Goal: Task Accomplishment & Management: Use online tool/utility

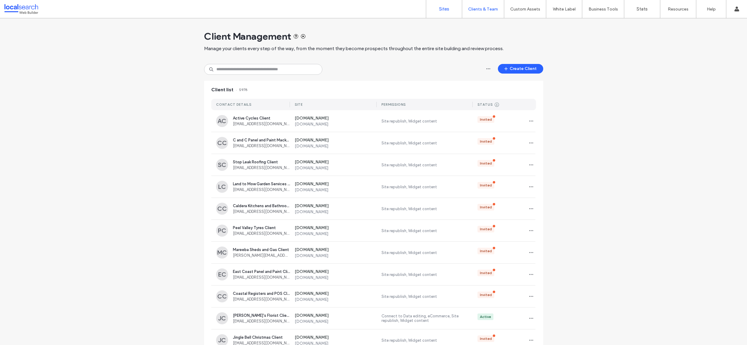
click at [433, 13] on link "Sites" at bounding box center [444, 9] width 36 height 18
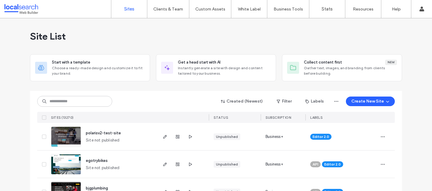
click at [381, 39] on div "Site List" at bounding box center [216, 36] width 372 height 36
click at [147, 29] on div "Site List" at bounding box center [216, 36] width 372 height 36
click at [150, 65] on div "Start with a template Choose a ready-made design and customize it to fit your b…" at bounding box center [216, 67] width 372 height 27
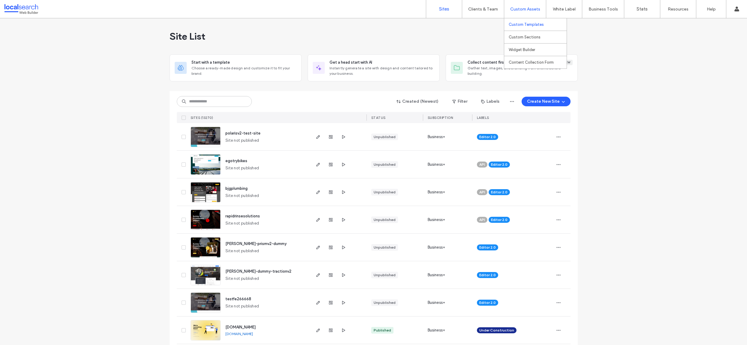
click at [518, 26] on label "Custom Templates" at bounding box center [526, 24] width 35 height 5
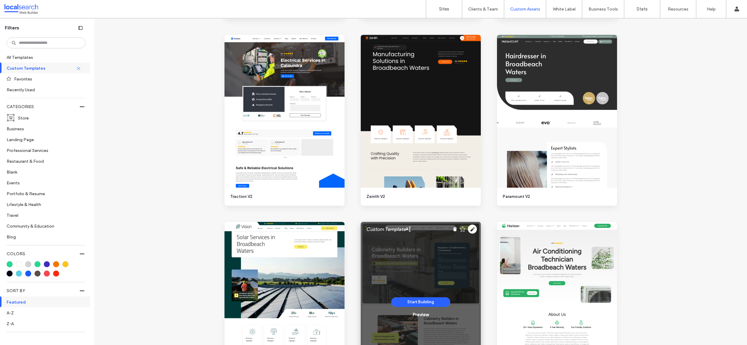
scroll to position [1061, 0]
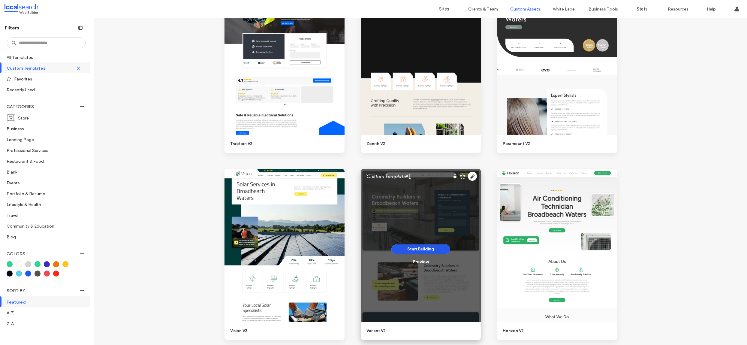
click at [421, 251] on button "Start Building" at bounding box center [420, 249] width 59 height 10
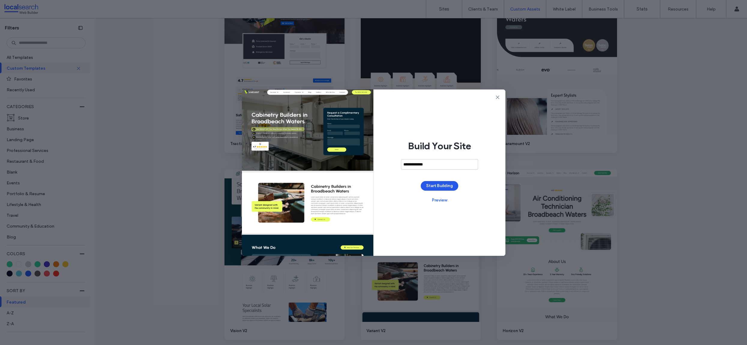
type input "**********"
click at [439, 185] on button "Start Building" at bounding box center [440, 186] width 38 height 10
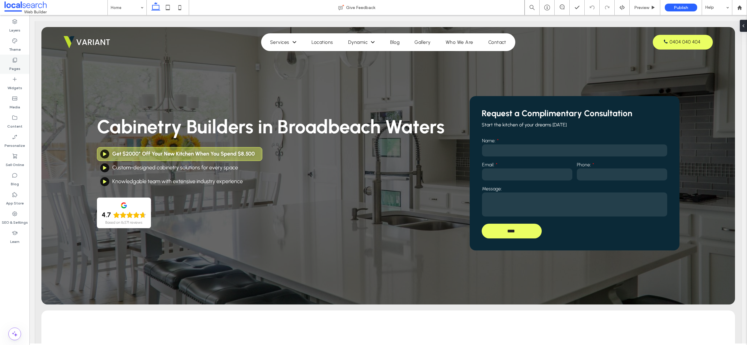
click at [16, 65] on label "Pages" at bounding box center [14, 67] width 11 height 8
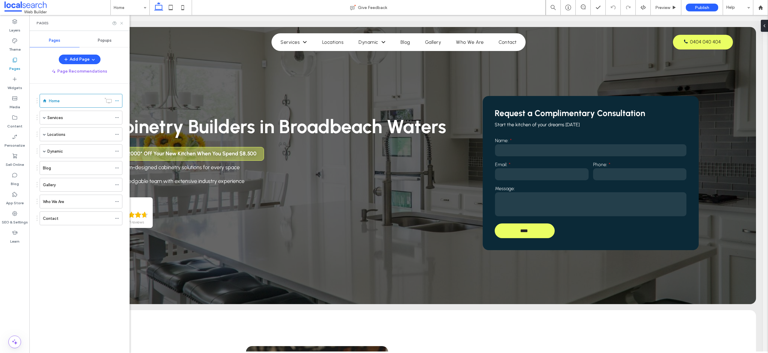
click at [121, 24] on icon at bounding box center [121, 23] width 5 height 5
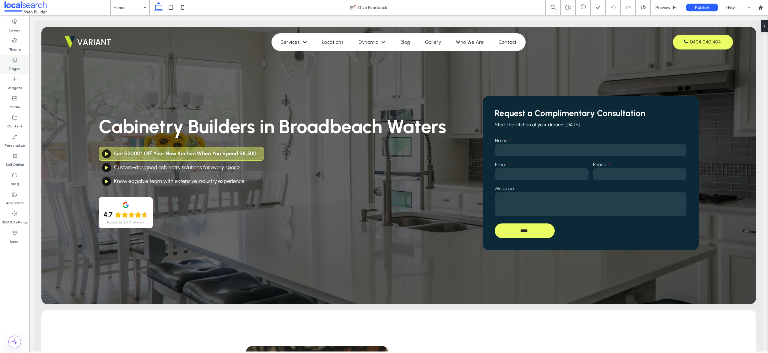
click at [20, 58] on div "Pages" at bounding box center [14, 64] width 29 height 19
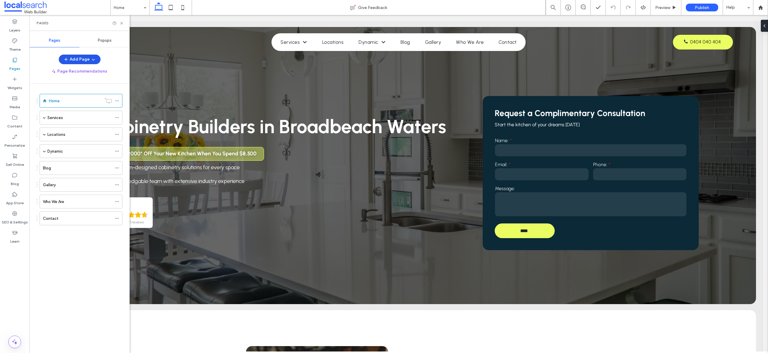
click at [75, 60] on button "Add Page" at bounding box center [80, 60] width 42 height 10
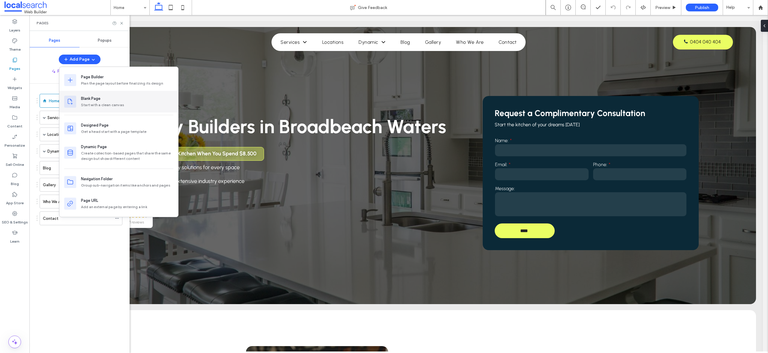
click at [101, 102] on div "Start with a clean canvas" at bounding box center [127, 104] width 92 height 5
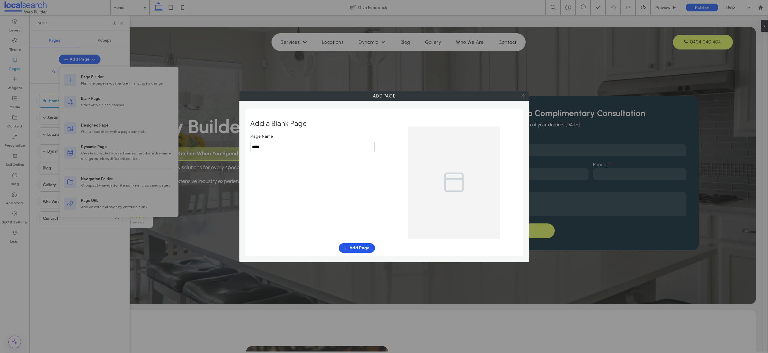
type input "*****"
click at [366, 247] on button "Add Page" at bounding box center [357, 248] width 36 height 10
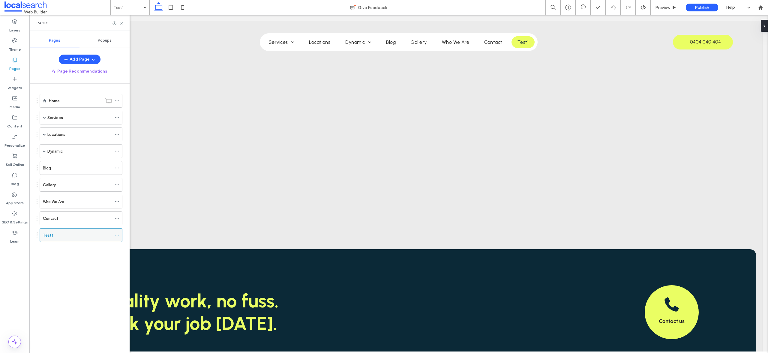
click at [115, 234] on icon at bounding box center [117, 235] width 4 height 4
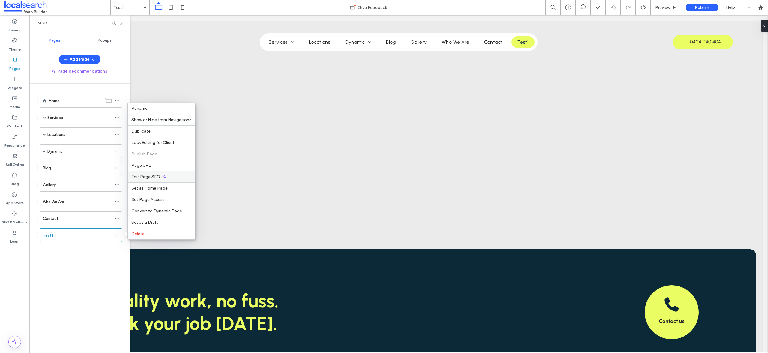
click at [168, 179] on div "Edit Page SEO" at bounding box center [161, 176] width 67 height 11
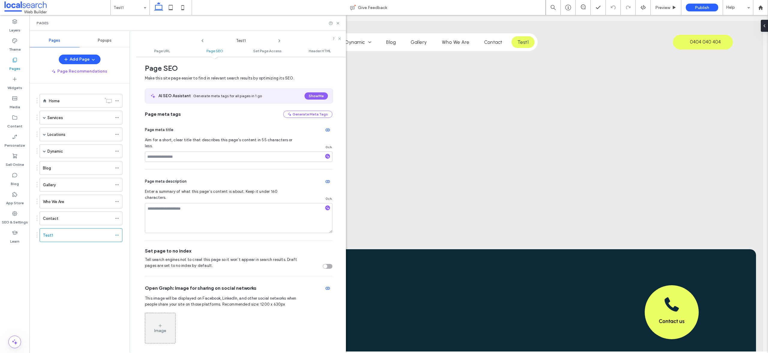
scroll to position [82, 0]
click at [325, 264] on div "toggle" at bounding box center [328, 266] width 10 height 5
click at [295, 257] on span "Tell search engines not to crawl this page so it won’t appear in search results…" at bounding box center [222, 263] width 154 height 12
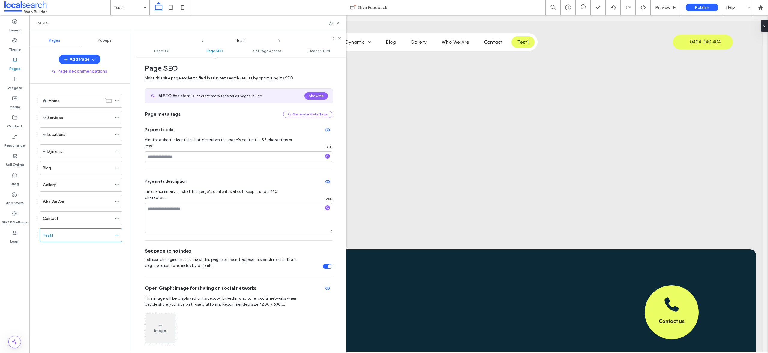
click at [241, 257] on span "Tell search engines not to crawl this page so it won’t appear in search results…" at bounding box center [222, 263] width 154 height 12
click at [286, 257] on span "Tell search engines not to crawl this page so it won’t appear in search results…" at bounding box center [222, 263] width 154 height 12
click at [328, 264] on div "toggle" at bounding box center [330, 266] width 4 height 4
click at [116, 235] on icon at bounding box center [117, 235] width 4 height 4
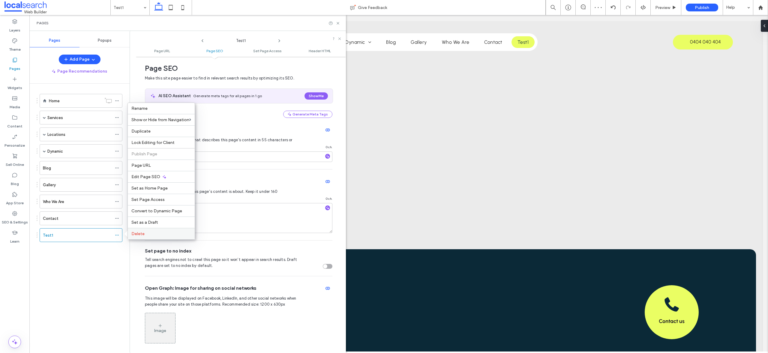
click at [158, 235] on label "Delete" at bounding box center [161, 233] width 60 height 5
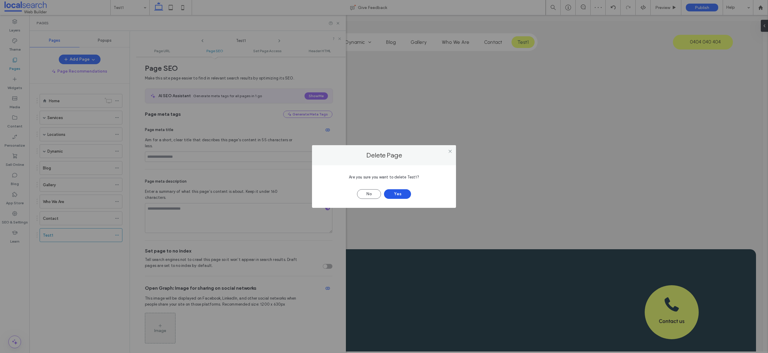
click at [406, 194] on button "Yes" at bounding box center [397, 194] width 27 height 10
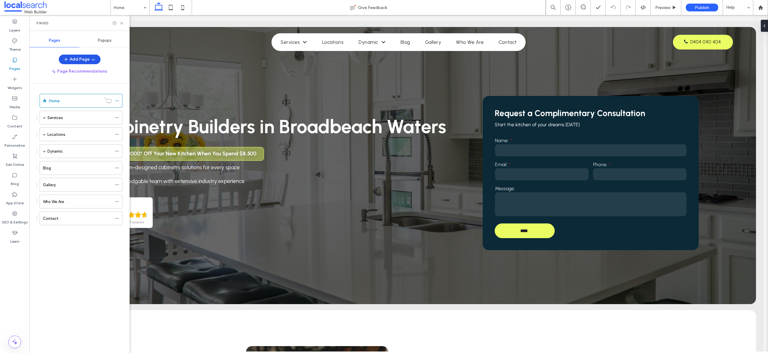
click at [90, 60] on span "button" at bounding box center [93, 59] width 6 height 9
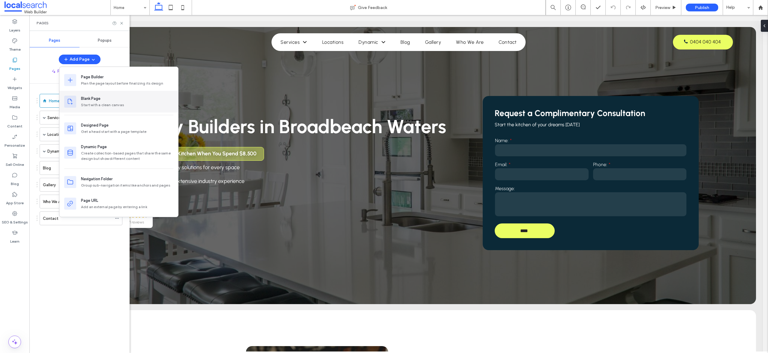
click at [110, 106] on div "Start with a clean canvas" at bounding box center [127, 104] width 92 height 5
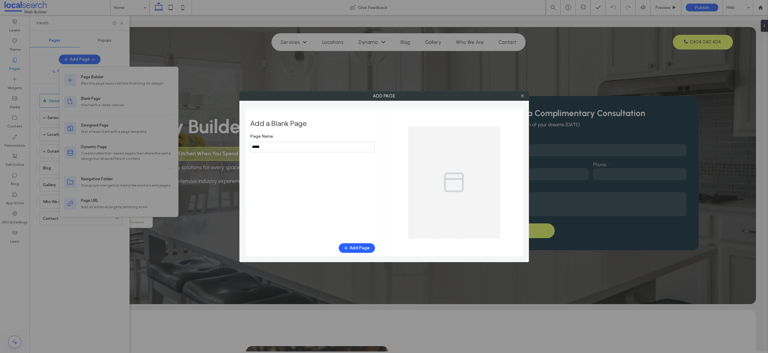
click at [291, 147] on input "notEmpty" at bounding box center [312, 147] width 125 height 11
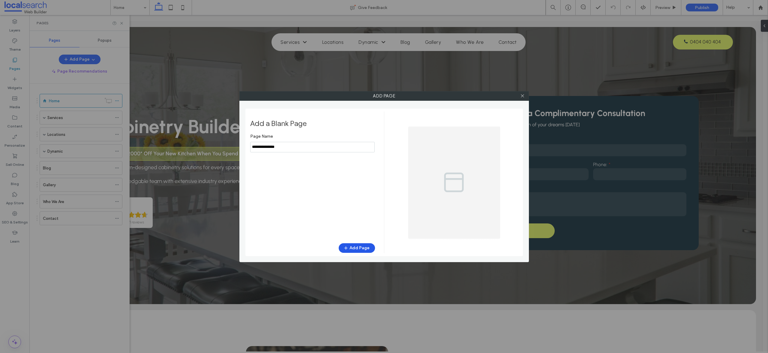
type input "**********"
click at [362, 248] on button "Add Page" at bounding box center [357, 248] width 36 height 10
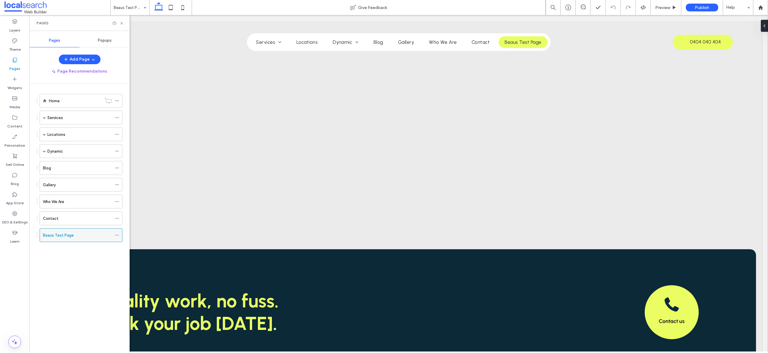
click at [117, 235] on icon at bounding box center [117, 235] width 4 height 4
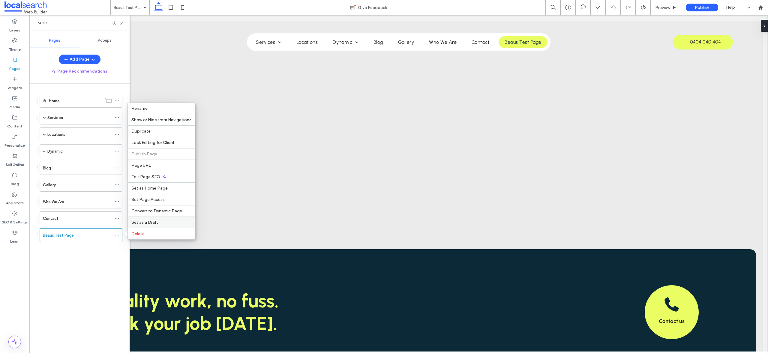
click at [168, 220] on label "Set as a Draft" at bounding box center [161, 222] width 60 height 5
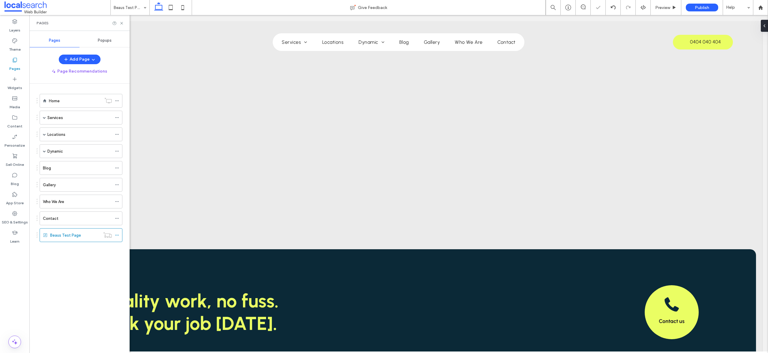
click at [82, 268] on div "Home Services Service 1 Locations Location 1 Dynamic Dynamic Blog Gallery Who W…" at bounding box center [83, 217] width 93 height 267
click at [57, 261] on div "Home Services Service 1 Locations Location 1 Dynamic Dynamic Blog Gallery Who W…" at bounding box center [83, 217] width 93 height 267
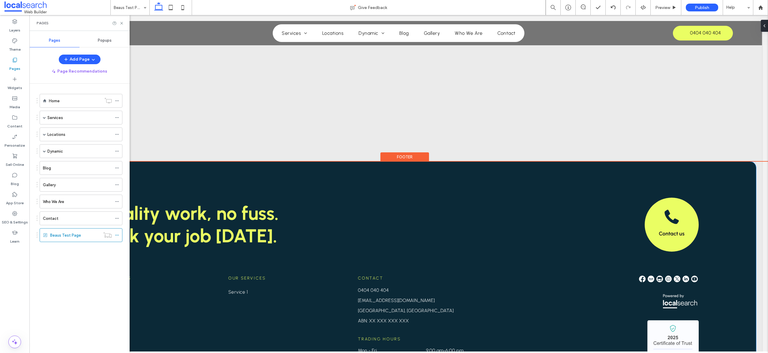
scroll to position [149, 0]
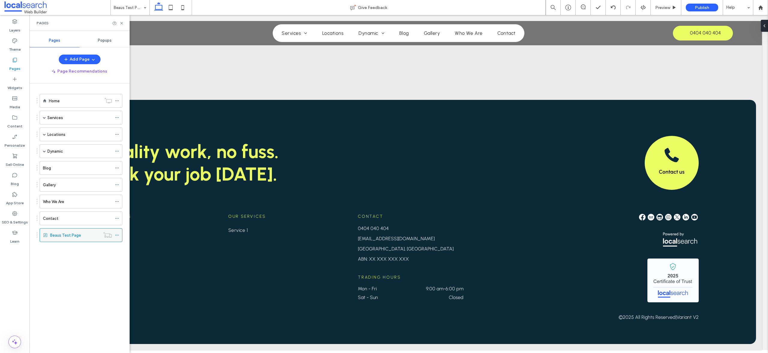
click at [118, 235] on icon at bounding box center [117, 235] width 4 height 4
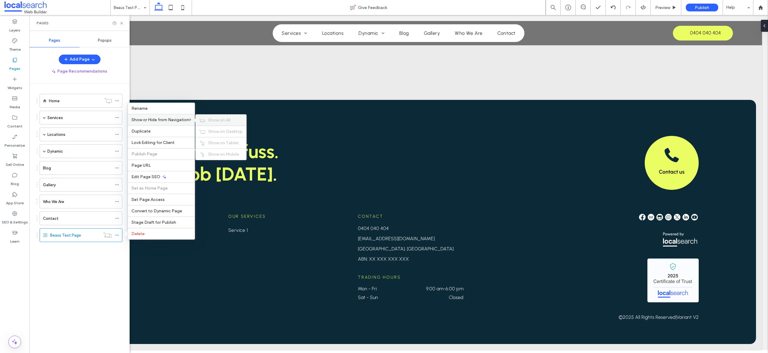
click at [225, 122] on span "Show on All" at bounding box center [219, 120] width 22 height 5
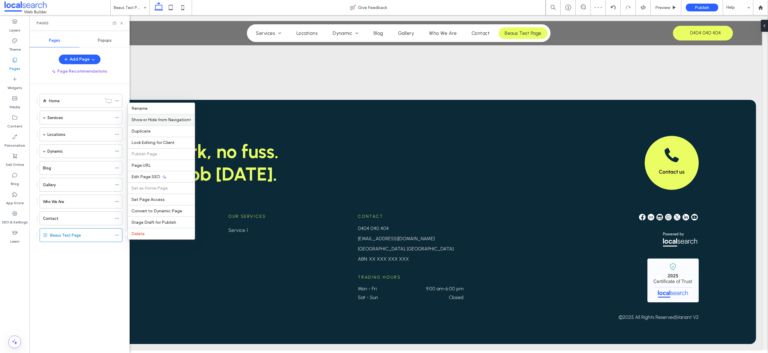
click at [75, 268] on div "Home Services Service 1 Locations Location 1 Dynamic Dynamic Blog Gallery Who W…" at bounding box center [83, 217] width 93 height 267
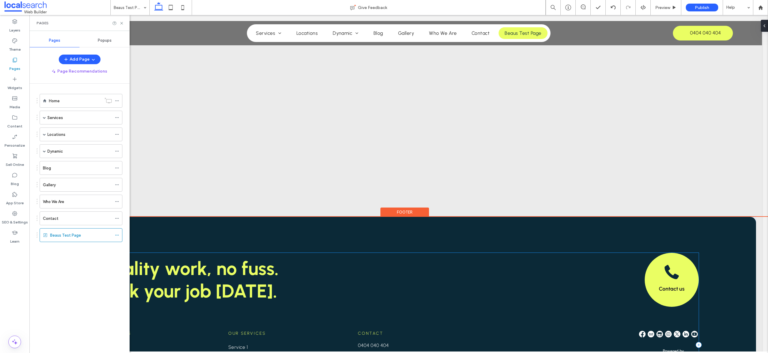
scroll to position [0, 0]
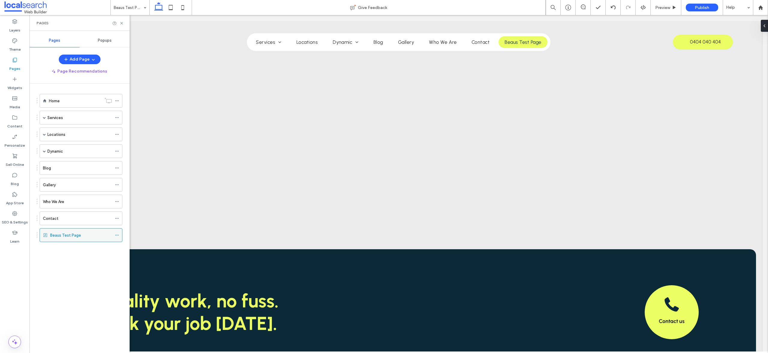
click at [118, 235] on icon at bounding box center [117, 235] width 4 height 4
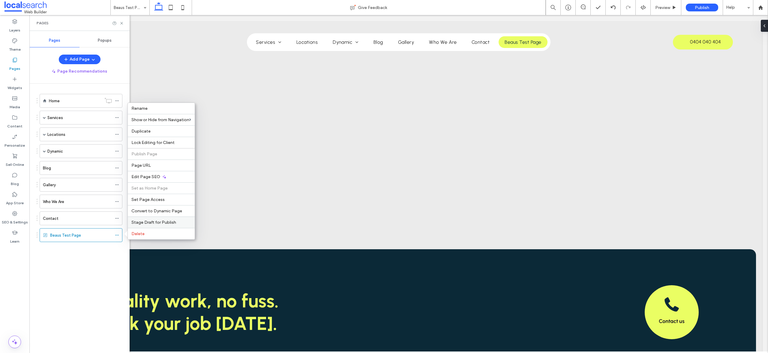
drag, startPoint x: 157, startPoint y: 220, endPoint x: 107, endPoint y: 208, distance: 51.6
click at [157, 220] on span "Stage Draft for Publish" at bounding box center [153, 222] width 45 height 5
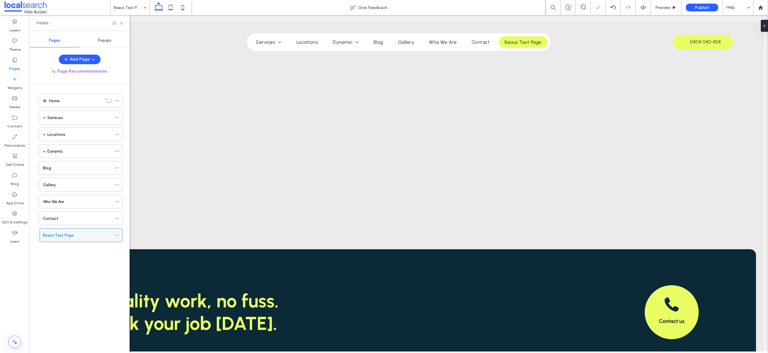
click at [119, 234] on icon at bounding box center [117, 235] width 4 height 4
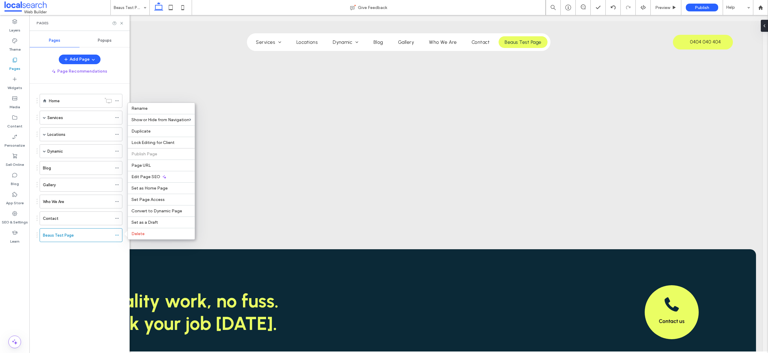
click at [81, 251] on div "Home Services Service 1 Locations Location 1 Dynamic Dynamic Blog Gallery Who W…" at bounding box center [80, 174] width 86 height 166
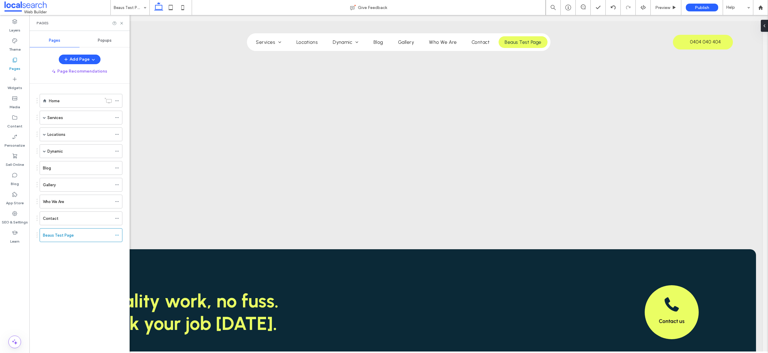
click at [97, 273] on div "Home Services Service 1 Locations Location 1 Dynamic Dynamic Blog Gallery Who W…" at bounding box center [83, 217] width 93 height 267
click at [116, 234] on icon at bounding box center [117, 235] width 4 height 4
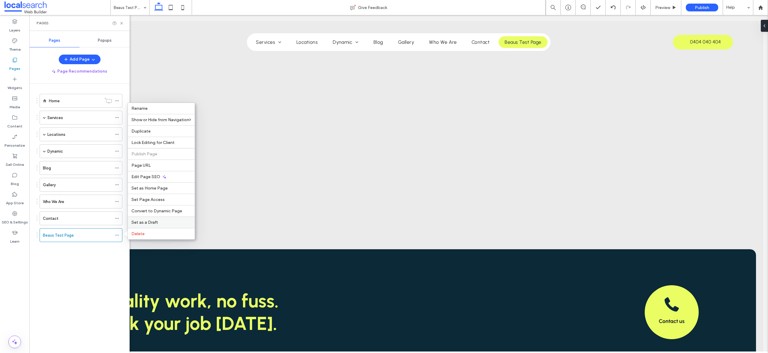
click at [145, 222] on span "Set as a Draft" at bounding box center [144, 222] width 26 height 5
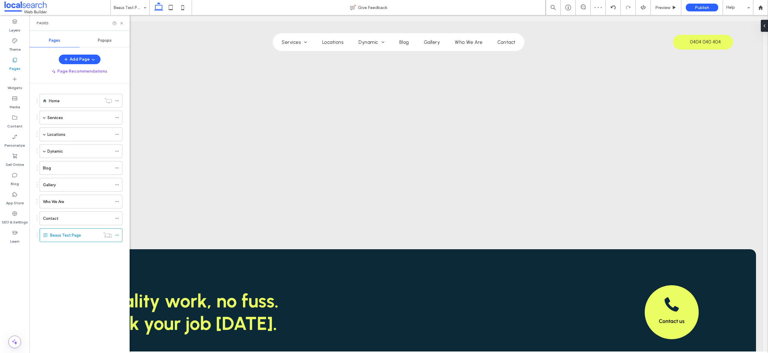
click at [69, 276] on div "Home Services Service 1 Locations Location 1 Dynamic Dynamic Blog Gallery Who W…" at bounding box center [83, 217] width 93 height 267
click at [116, 235] on use at bounding box center [116, 235] width 3 height 1
click at [103, 262] on div "Home Services Service 1 Locations Location 1 Dynamic Dynamic Blog Gallery Who W…" at bounding box center [83, 217] width 93 height 267
click at [115, 235] on icon at bounding box center [117, 235] width 4 height 4
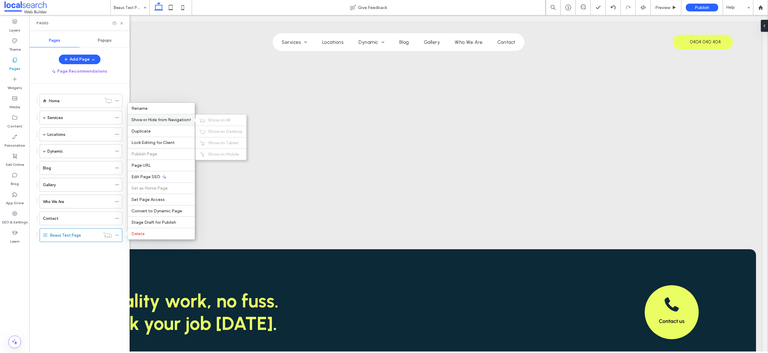
click at [156, 121] on span "Show or Hide from Navigation" at bounding box center [160, 119] width 58 height 5
click at [217, 121] on span "Show on All" at bounding box center [219, 120] width 22 height 5
click at [70, 297] on div "Home Services Service 1 Locations Location 1 Dynamic Dynamic Blog Gallery Who W…" at bounding box center [83, 217] width 93 height 267
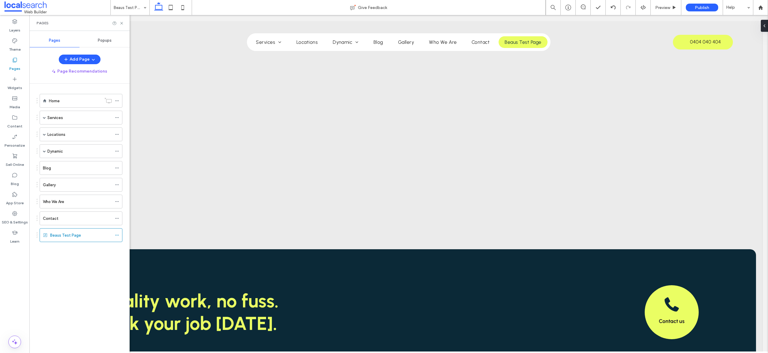
click at [50, 257] on div "Home Services Service 1 Locations Location 1 Dynamic Dynamic Blog Gallery Who W…" at bounding box center [83, 217] width 93 height 267
click at [115, 235] on icon at bounding box center [117, 235] width 4 height 4
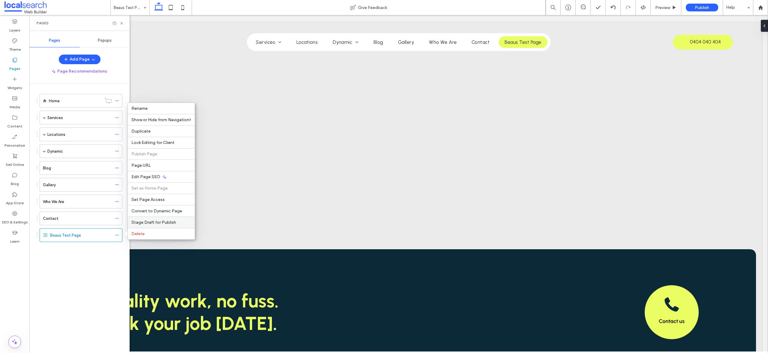
drag, startPoint x: 158, startPoint y: 222, endPoint x: 128, endPoint y: 207, distance: 33.8
click at [158, 222] on span "Stage Draft for Publish" at bounding box center [153, 222] width 45 height 5
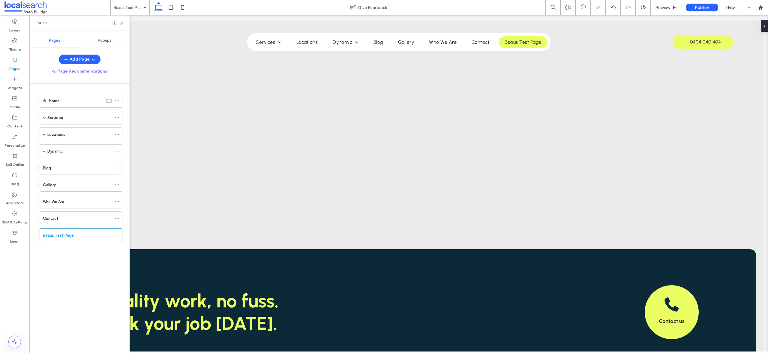
click at [88, 279] on div "Home Services Service 1 Locations Location 1 Dynamic Dynamic Blog Gallery Who W…" at bounding box center [83, 217] width 93 height 267
click at [76, 58] on button "Add Page" at bounding box center [80, 60] width 42 height 10
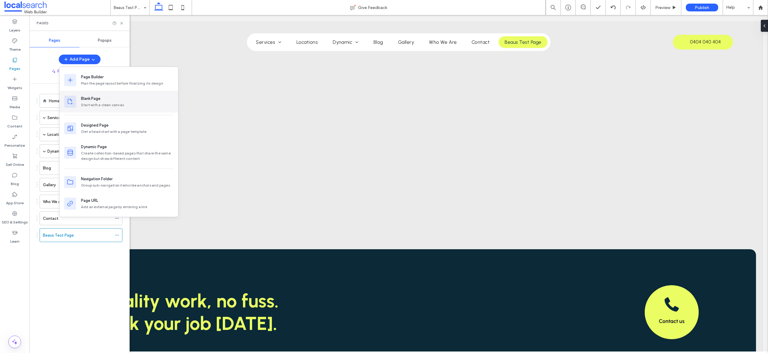
click at [93, 99] on div "Blank Page" at bounding box center [91, 99] width 20 height 6
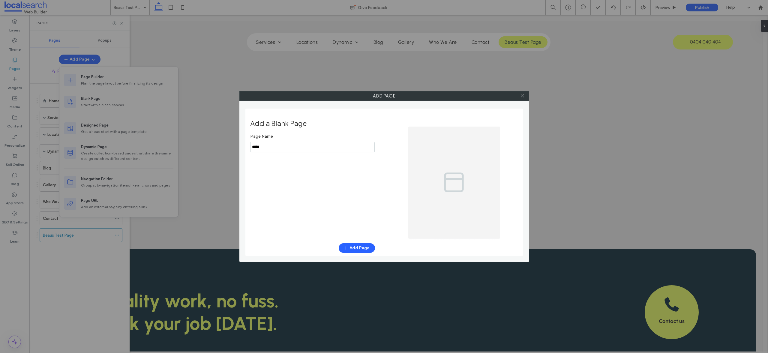
click at [307, 152] on input "notEmpty" at bounding box center [312, 147] width 125 height 11
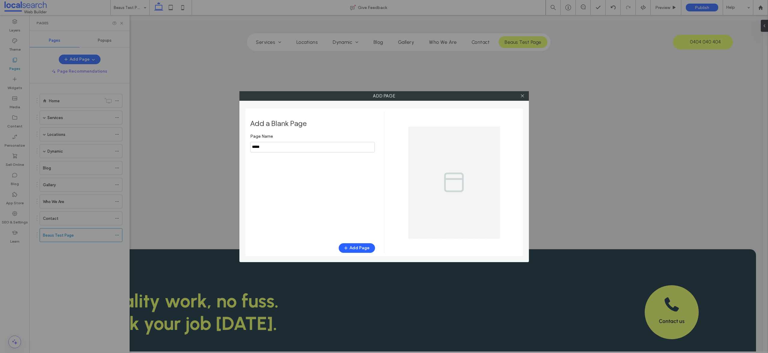
click at [310, 150] on input "notEmpty" at bounding box center [312, 147] width 125 height 11
type input "**********"
click at [362, 245] on button "Add Page" at bounding box center [357, 248] width 36 height 10
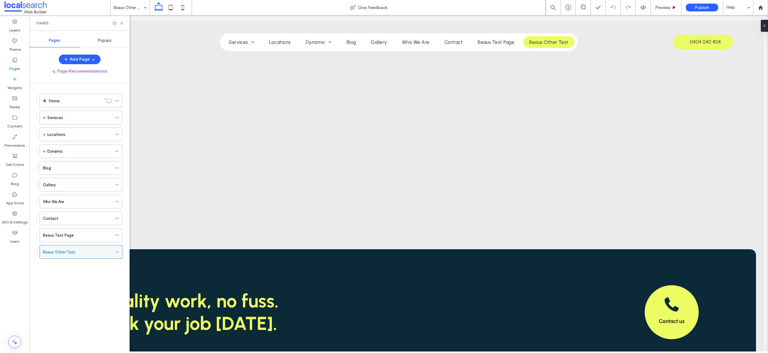
click at [117, 252] on use at bounding box center [116, 252] width 3 height 1
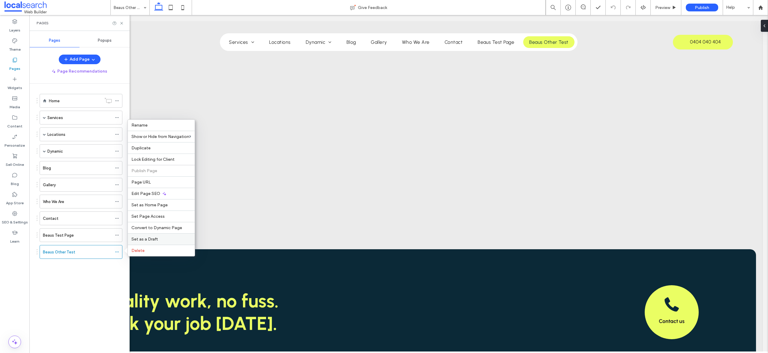
click at [149, 240] on span "Set as a Draft" at bounding box center [144, 239] width 26 height 5
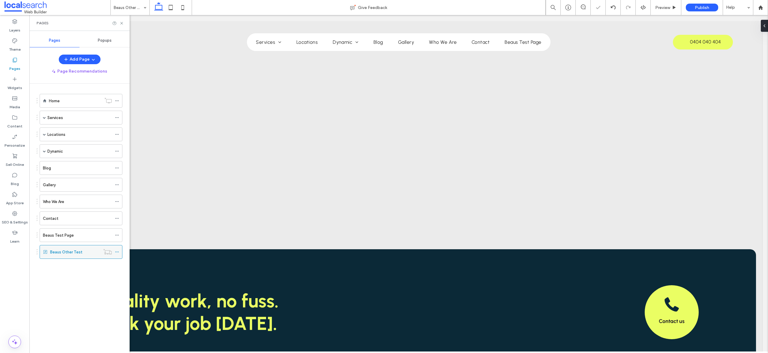
click at [115, 252] on icon at bounding box center [117, 252] width 4 height 4
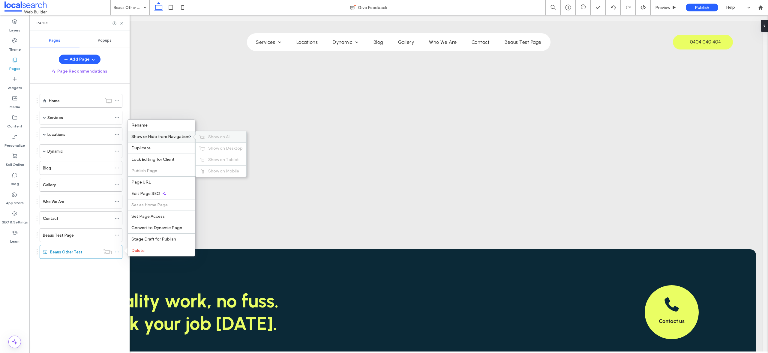
click at [221, 134] on div "Show on All" at bounding box center [221, 136] width 51 height 11
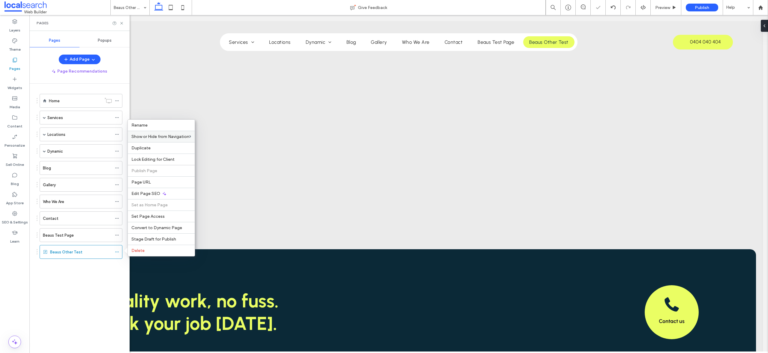
click at [92, 282] on div "Home Services Service 1 Locations Location 1 Dynamic Dynamic Blog Gallery Who W…" at bounding box center [83, 217] width 93 height 267
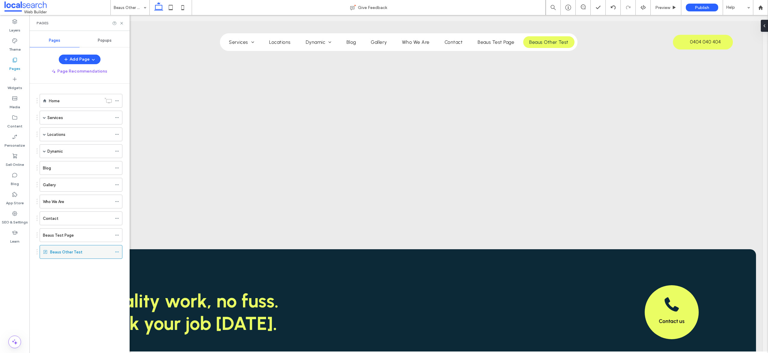
click at [121, 250] on div at bounding box center [118, 252] width 7 height 9
click at [118, 252] on icon at bounding box center [117, 252] width 4 height 4
click at [74, 286] on div "Home Services Service 1 Locations Location 1 Dynamic Dynamic Blog Gallery Who W…" at bounding box center [83, 217] width 93 height 267
click at [80, 280] on div "Home Services Service 1 Locations Location 1 Dynamic Dynamic Blog Gallery Who W…" at bounding box center [83, 217] width 93 height 267
click at [44, 101] on use at bounding box center [44, 100] width 3 height 3
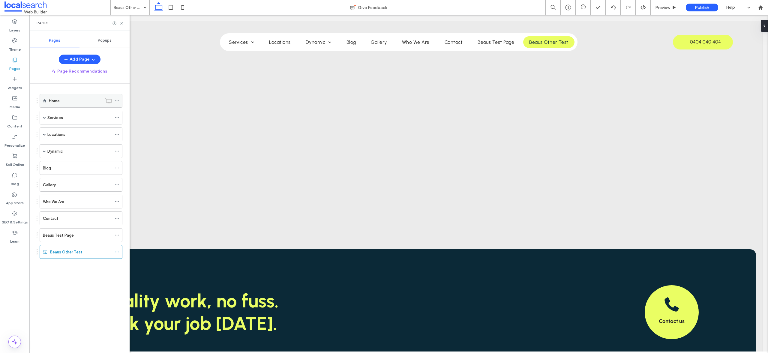
click at [73, 101] on div "Home" at bounding box center [75, 101] width 53 height 6
click at [121, 22] on icon at bounding box center [121, 23] width 5 height 5
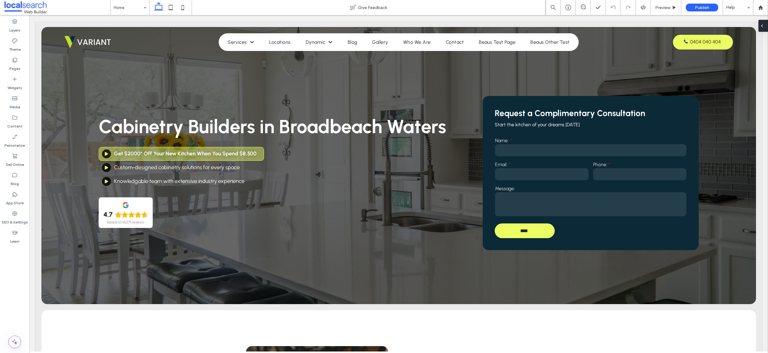
click at [747, 25] on icon at bounding box center [762, 25] width 5 height 5
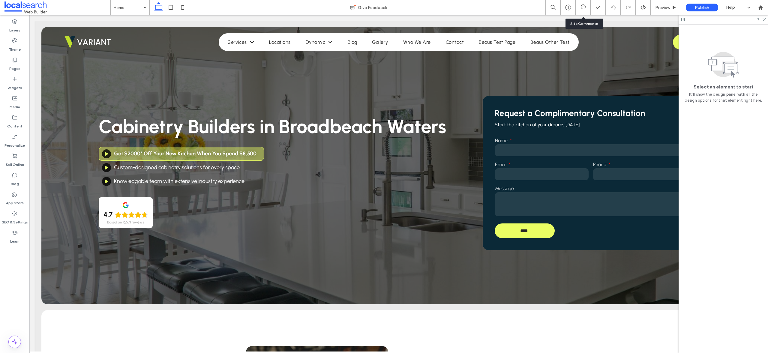
click at [587, 9] on div at bounding box center [583, 8] width 15 height 6
click at [585, 8] on use at bounding box center [583, 7] width 5 height 5
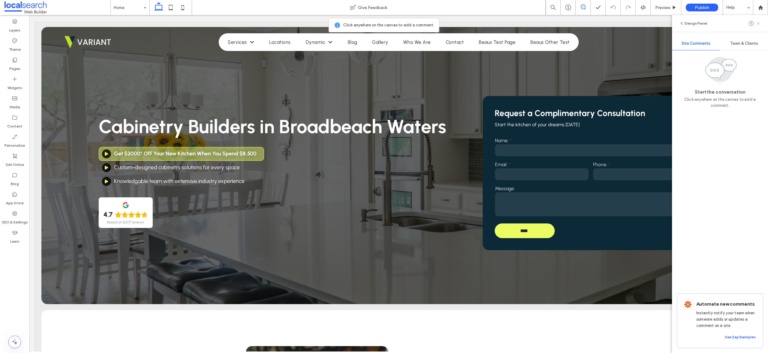
click at [747, 23] on icon at bounding box center [758, 23] width 5 height 5
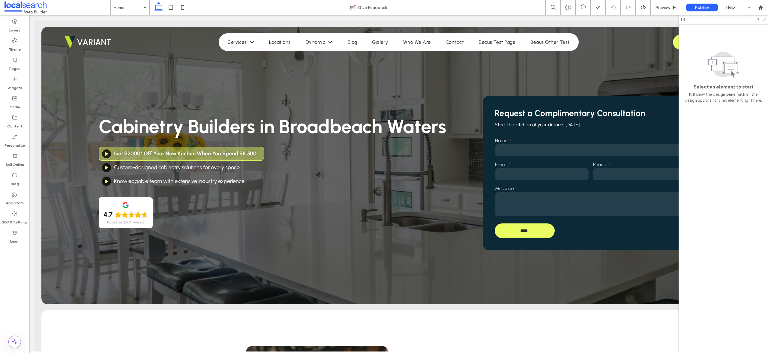
click at [747, 19] on icon at bounding box center [764, 19] width 4 height 4
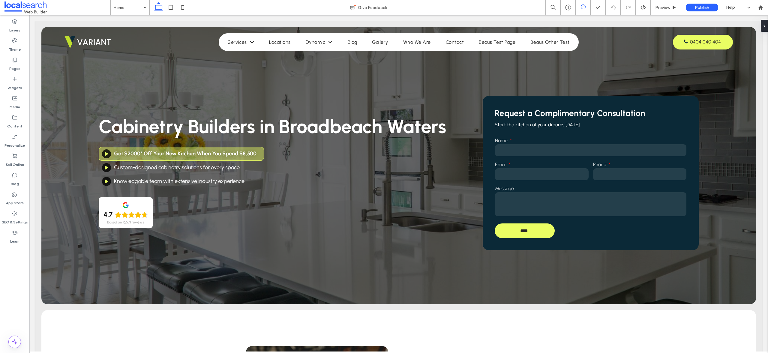
click at [585, 6] on use at bounding box center [583, 7] width 5 height 5
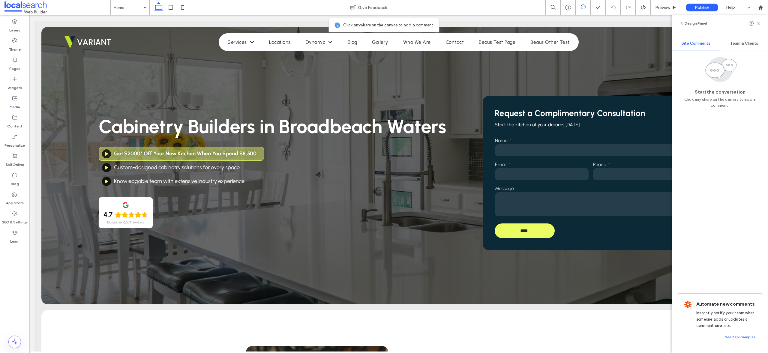
click at [747, 22] on icon at bounding box center [758, 23] width 5 height 5
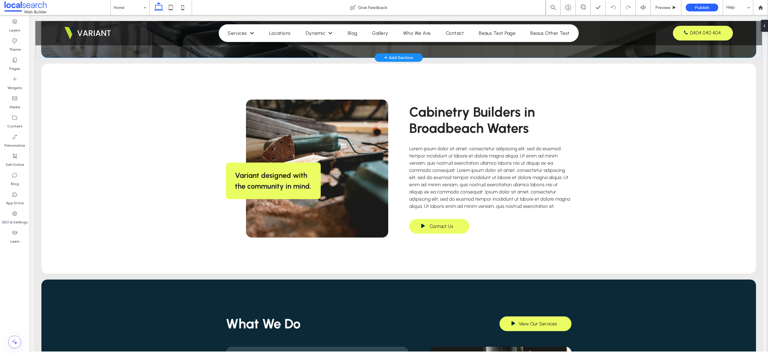
scroll to position [178, 0]
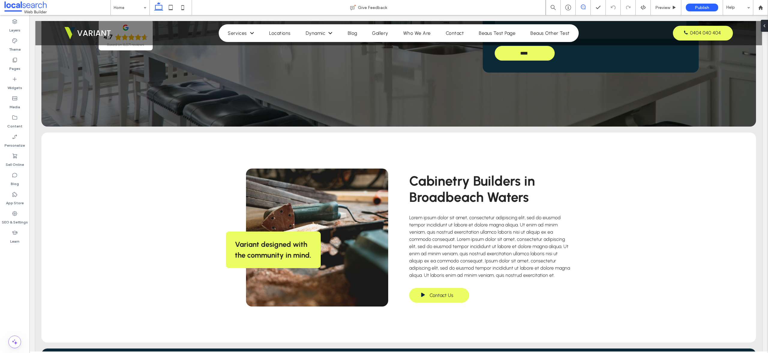
click at [582, 5] on icon at bounding box center [583, 7] width 5 height 5
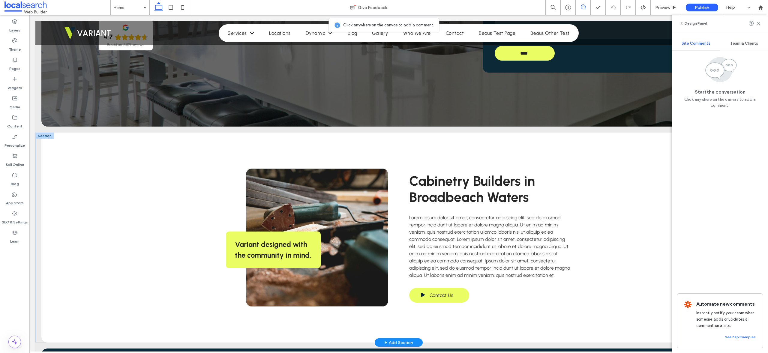
click at [350, 184] on link at bounding box center [317, 238] width 143 height 138
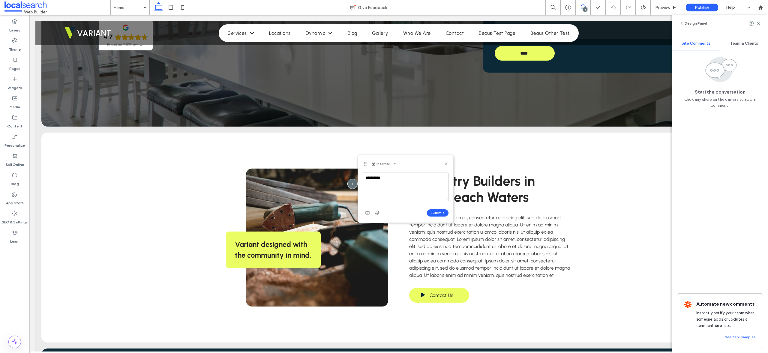
type textarea "**********"
click at [434, 208] on div "Submit" at bounding box center [406, 213] width 86 height 10
click at [435, 211] on button "Submit" at bounding box center [438, 213] width 22 height 7
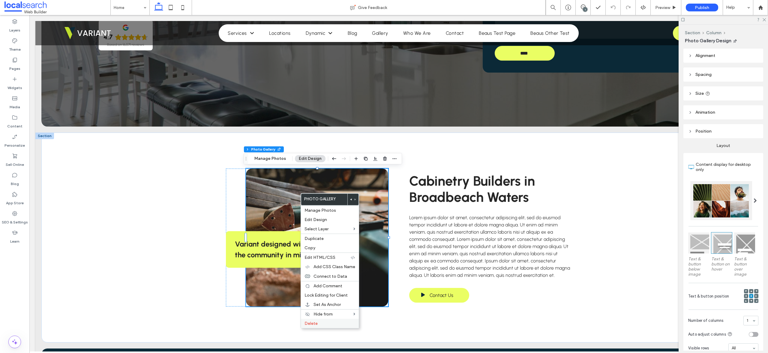
click at [321, 326] on label "Delete" at bounding box center [330, 323] width 51 height 5
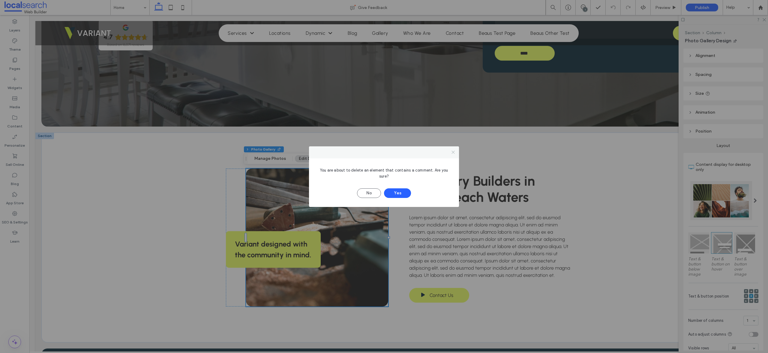
click at [452, 153] on icon at bounding box center [453, 152] width 5 height 5
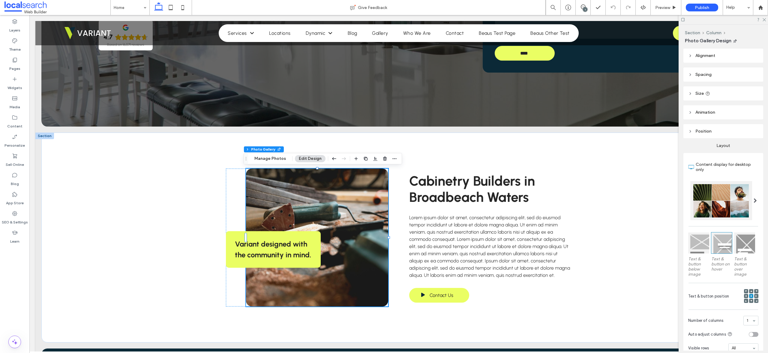
click at [585, 8] on div "1" at bounding box center [585, 9] width 5 height 5
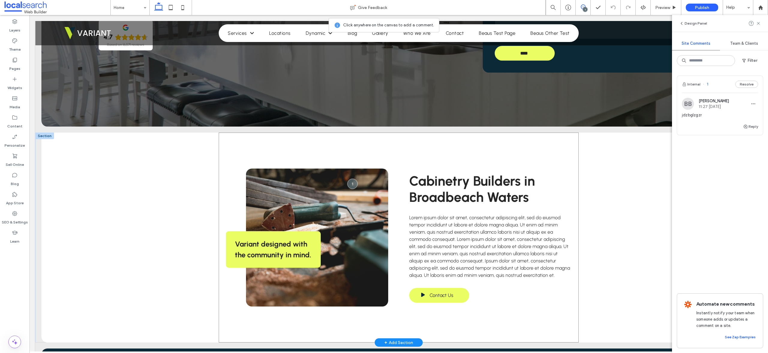
click at [220, 197] on div "Variant designed with the community in mind. Cabinetry Builders in [GEOGRAPHIC_…" at bounding box center [399, 238] width 360 height 210
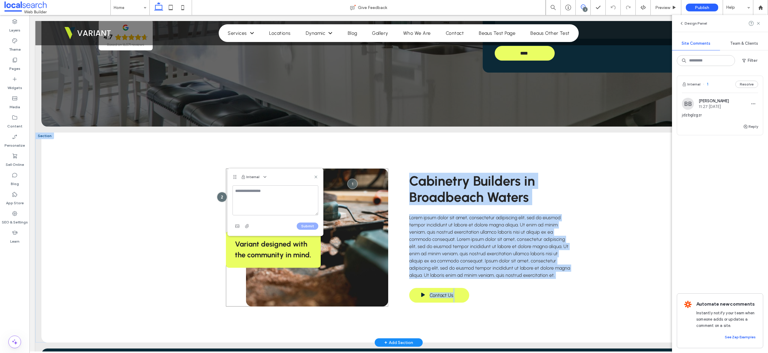
drag, startPoint x: 219, startPoint y: 195, endPoint x: 213, endPoint y: 197, distance: 5.7
click at [214, 198] on div "Variant designed with the community in mind. Cabinetry Builders in [GEOGRAPHIC_…" at bounding box center [398, 238] width 715 height 210
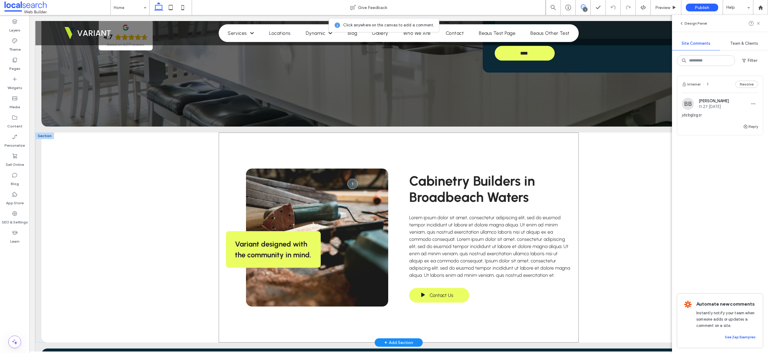
drag, startPoint x: 352, startPoint y: 183, endPoint x: 349, endPoint y: 152, distance: 30.5
click at [348, 150] on div "Variant designed with the community in mind. Cabinetry Builders in [GEOGRAPHIC_…" at bounding box center [399, 238] width 360 height 210
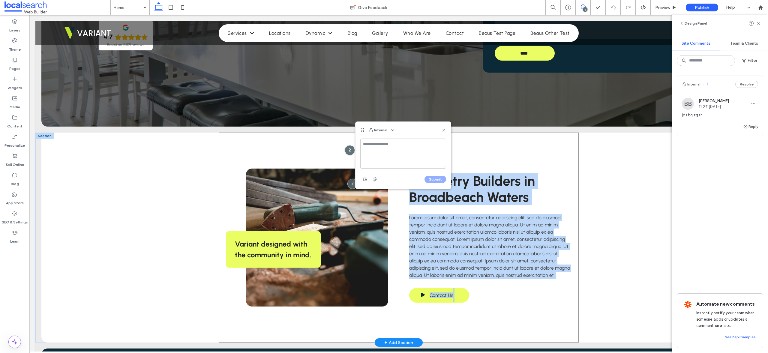
drag, startPoint x: 347, startPoint y: 149, endPoint x: 294, endPoint y: 157, distance: 53.8
click at [294, 157] on div "Variant designed with the community in mind. Cabinetry Builders in [GEOGRAPHIC_…" at bounding box center [399, 238] width 360 height 210
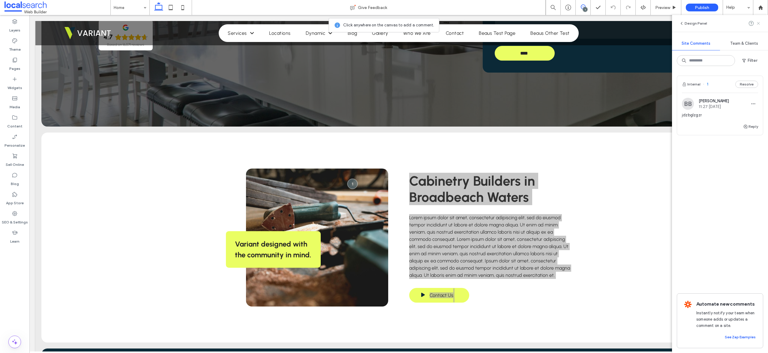
click at [747, 25] on icon at bounding box center [758, 23] width 5 height 5
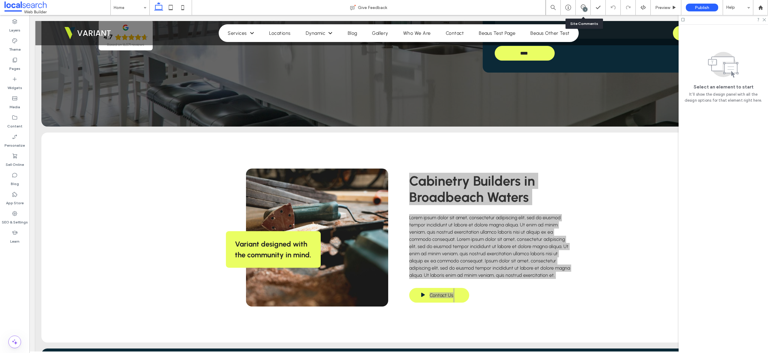
click at [584, 3] on div "1" at bounding box center [583, 7] width 15 height 15
click at [581, 7] on icon at bounding box center [583, 7] width 5 height 5
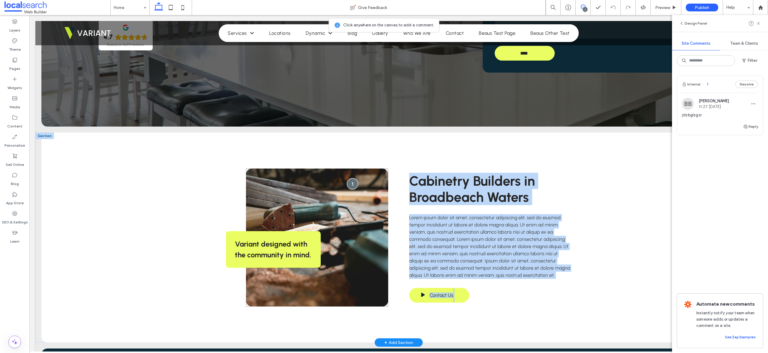
click at [353, 182] on div at bounding box center [352, 183] width 11 height 11
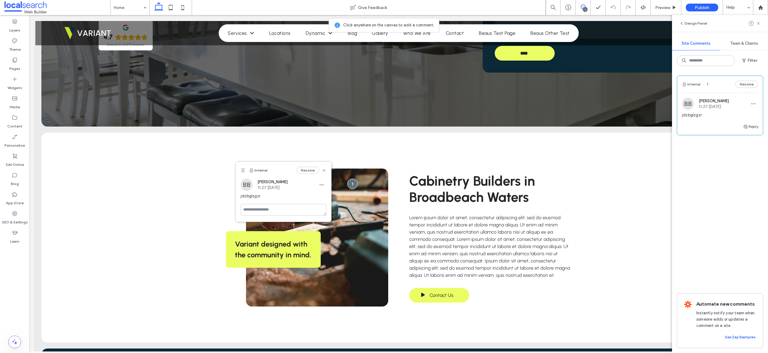
drag, startPoint x: 373, startPoint y: 161, endPoint x: 245, endPoint y: 170, distance: 128.2
click at [245, 170] on icon at bounding box center [243, 170] width 5 height 5
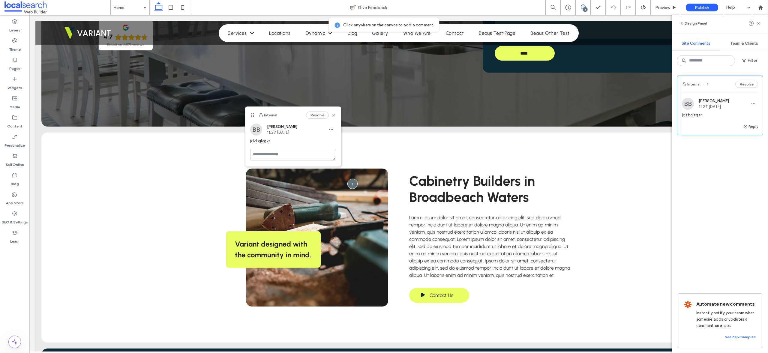
drag, startPoint x: 243, startPoint y: 170, endPoint x: 252, endPoint y: 115, distance: 56.1
click at [252, 115] on icon at bounding box center [252, 115] width 5 height 5
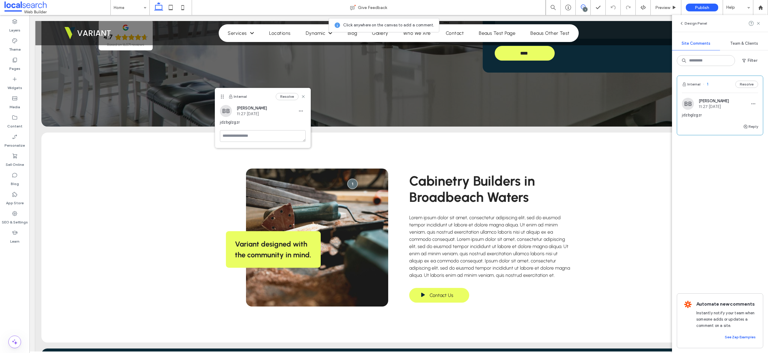
drag, startPoint x: 253, startPoint y: 115, endPoint x: 222, endPoint y: 96, distance: 35.8
click at [222, 96] on icon at bounding box center [222, 96] width 5 height 5
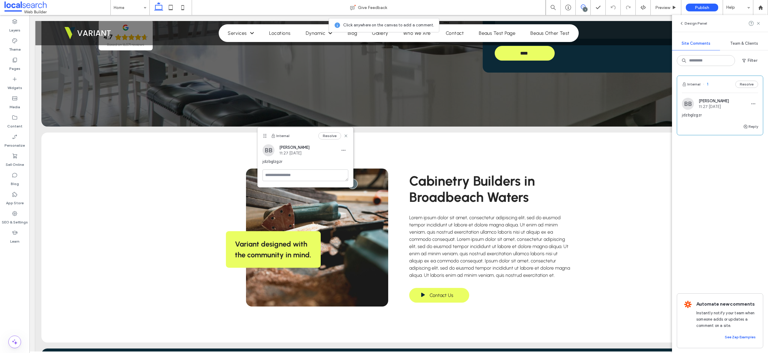
drag, startPoint x: 222, startPoint y: 96, endPoint x: 265, endPoint y: 136, distance: 58.2
click at [265, 136] on icon at bounding box center [265, 136] width 5 height 5
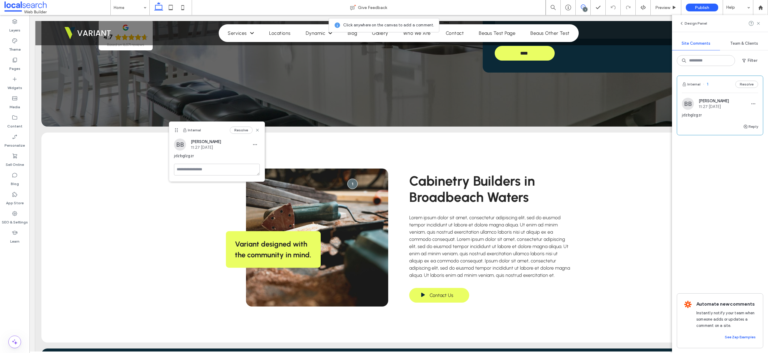
drag, startPoint x: 265, startPoint y: 136, endPoint x: 176, endPoint y: 130, distance: 88.7
click at [176, 130] on icon at bounding box center [176, 130] width 5 height 5
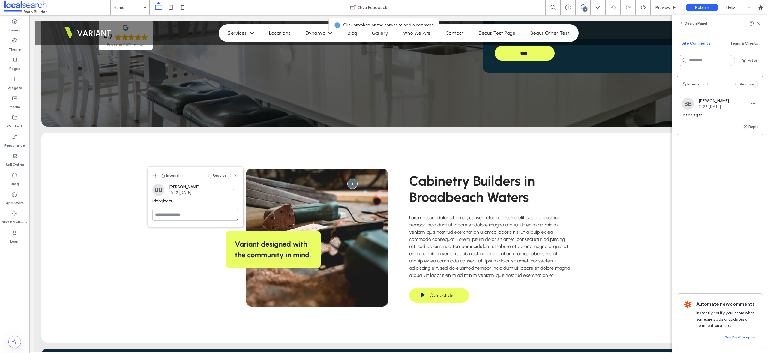
drag, startPoint x: 176, startPoint y: 130, endPoint x: 229, endPoint y: 179, distance: 72.0
click at [155, 176] on icon at bounding box center [154, 175] width 5 height 5
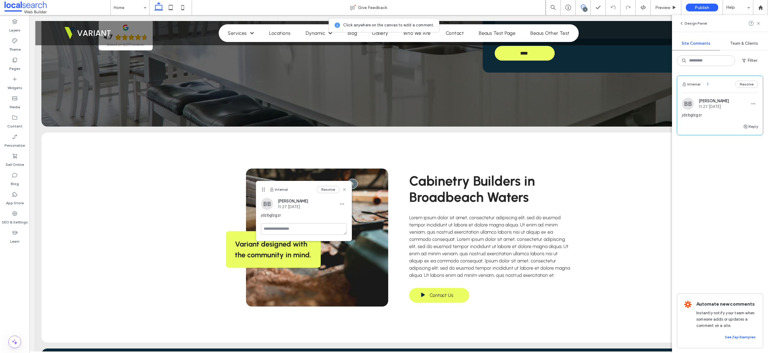
drag, startPoint x: 153, startPoint y: 175, endPoint x: 261, endPoint y: 189, distance: 109.6
click at [261, 189] on icon at bounding box center [263, 189] width 5 height 5
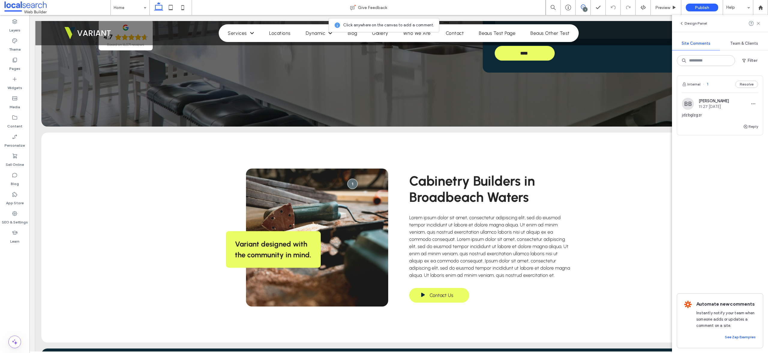
click at [709, 166] on div "Internal 1 Resolve BB [PERSON_NAME] 11:27 [DATE] jdzbglzgzr Reply Automate new …" at bounding box center [720, 212] width 96 height 282
click at [747, 7] on use at bounding box center [761, 7] width 5 height 5
